Goal: Obtain resource: Download file/media

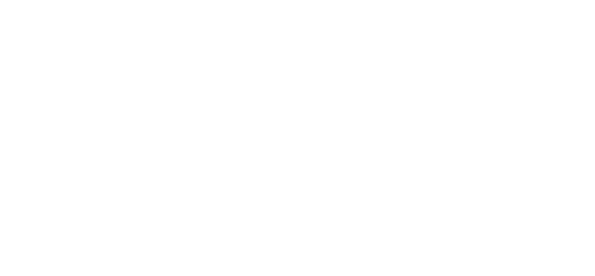
click at [278, 0] on html at bounding box center [297, 0] width 595 height 0
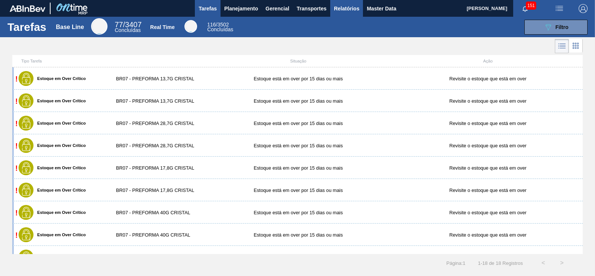
click at [354, 6] on span "Relatórios" at bounding box center [346, 8] width 25 height 9
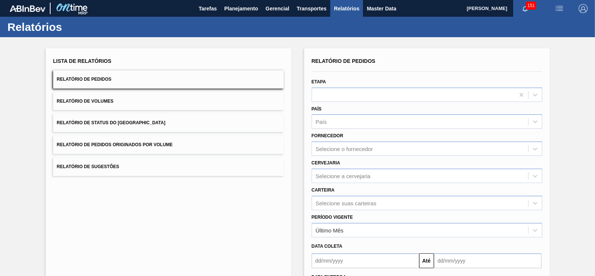
drag, startPoint x: 160, startPoint y: 146, endPoint x: 274, endPoint y: 171, distance: 116.8
click at [160, 146] on span "Relatório de Pedidos Originados por Volume" at bounding box center [115, 144] width 116 height 5
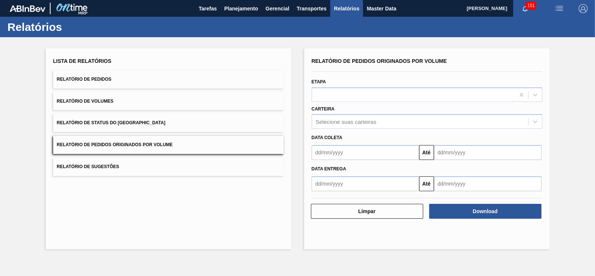
click at [330, 155] on input "text" at bounding box center [365, 152] width 107 height 15
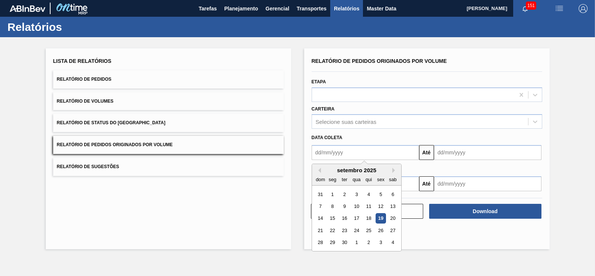
click at [557, 162] on div "Lista de Relatórios Relatório de Pedidos Relatório de Volumes Relatório de Stat…" at bounding box center [297, 147] width 595 height 221
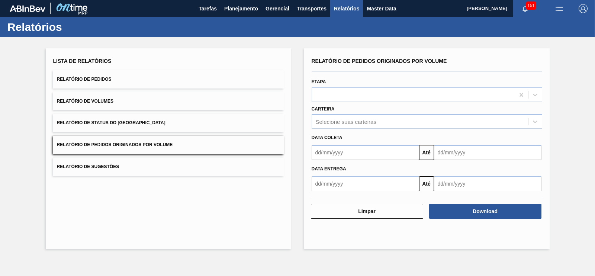
click at [388, 153] on input "text" at bounding box center [365, 152] width 107 height 15
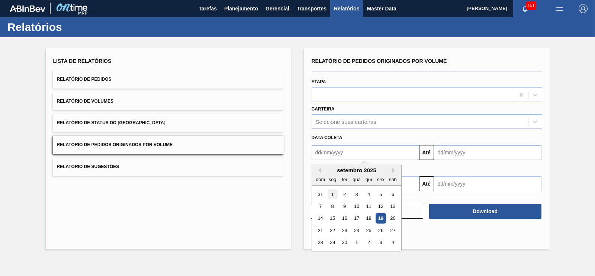
click at [330, 193] on div "1" at bounding box center [332, 194] width 10 height 10
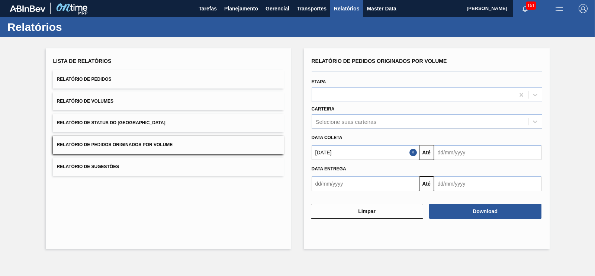
click at [334, 150] on input "01/09/2025" at bounding box center [365, 152] width 107 height 15
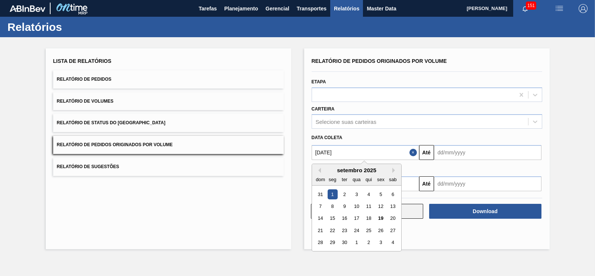
click at [355, 217] on div "17" at bounding box center [356, 218] width 10 height 10
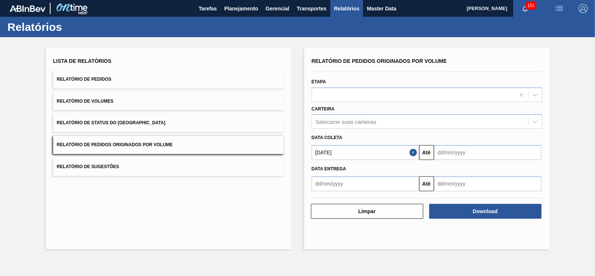
click at [454, 151] on input "text" at bounding box center [487, 152] width 107 height 15
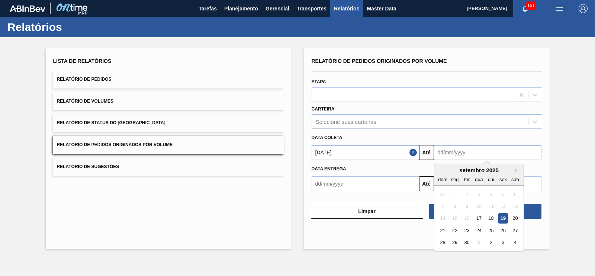
click at [380, 152] on input "17/09/2025" at bounding box center [365, 152] width 107 height 15
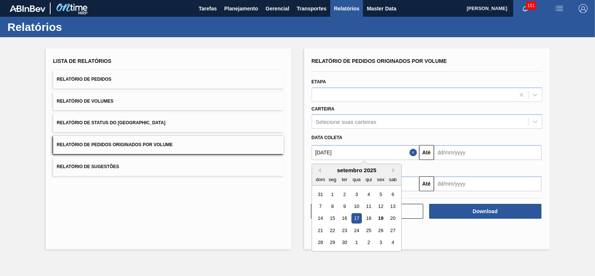
click at [333, 196] on div "1" at bounding box center [332, 194] width 10 height 10
type input "01/09/2025"
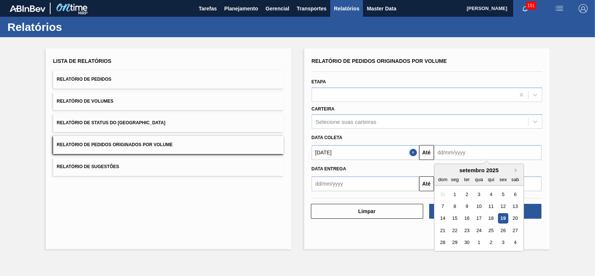
click at [453, 155] on input "text" at bounding box center [487, 152] width 107 height 15
click at [462, 243] on div "30" at bounding box center [466, 243] width 10 height 10
type input "30/09/2025"
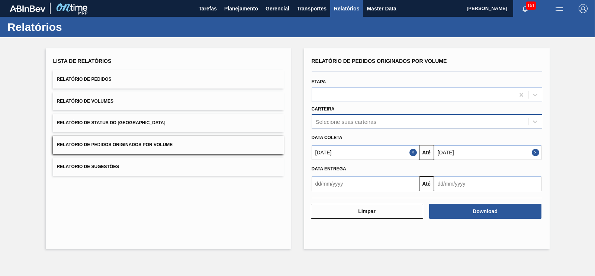
click at [352, 121] on div "Selecione suas carteiras" at bounding box center [346, 122] width 61 height 6
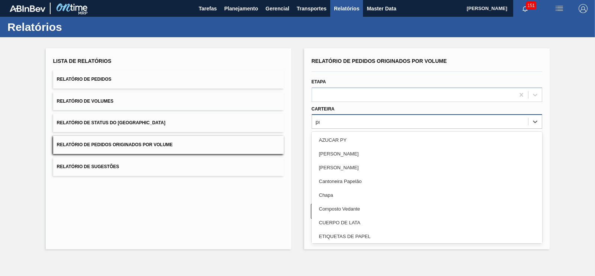
type input "pre"
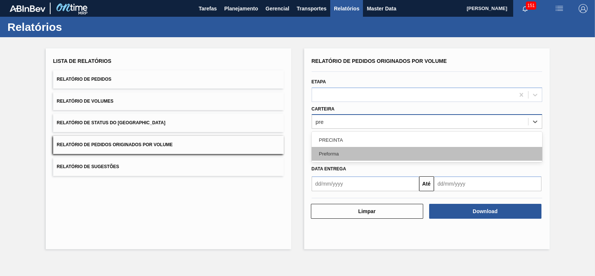
click at [346, 153] on div "Preforma" at bounding box center [427, 154] width 230 height 14
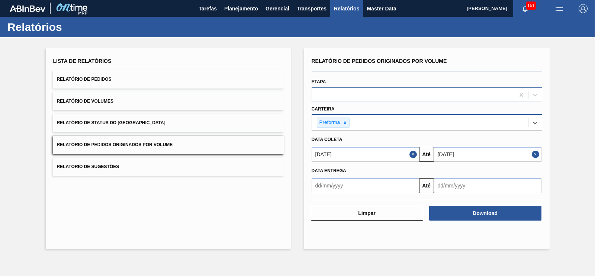
drag, startPoint x: 338, startPoint y: 95, endPoint x: 338, endPoint y: 91, distance: 4.1
click at [339, 94] on div at bounding box center [413, 94] width 203 height 11
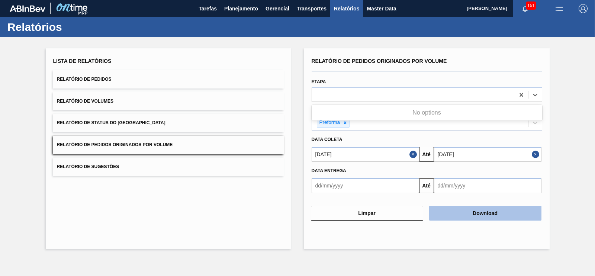
click at [509, 213] on button "Download" at bounding box center [485, 213] width 112 height 15
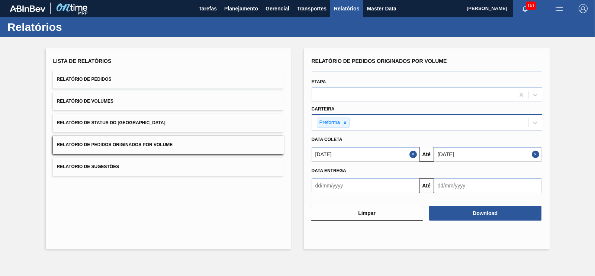
click at [132, 103] on button "Relatório de Volumes" at bounding box center [168, 101] width 230 height 18
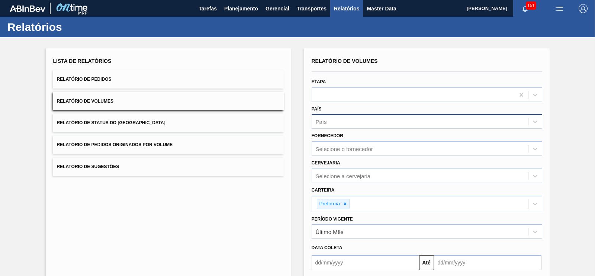
type input "01/09/2025"
type input "30/09/2025"
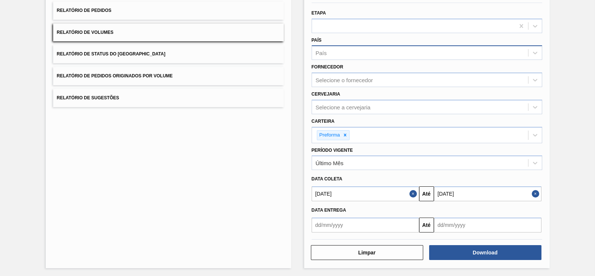
scroll to position [69, 0]
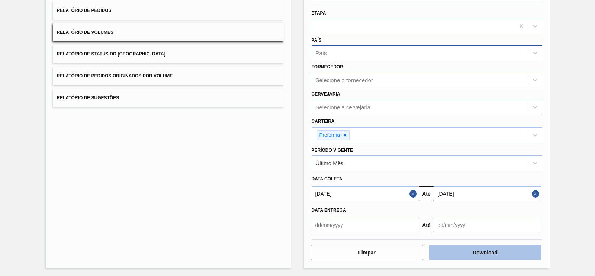
click at [461, 253] on button "Download" at bounding box center [485, 252] width 112 height 15
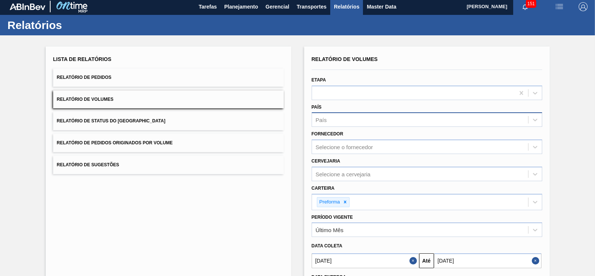
scroll to position [0, 0]
